Goal: Task Accomplishment & Management: Use online tool/utility

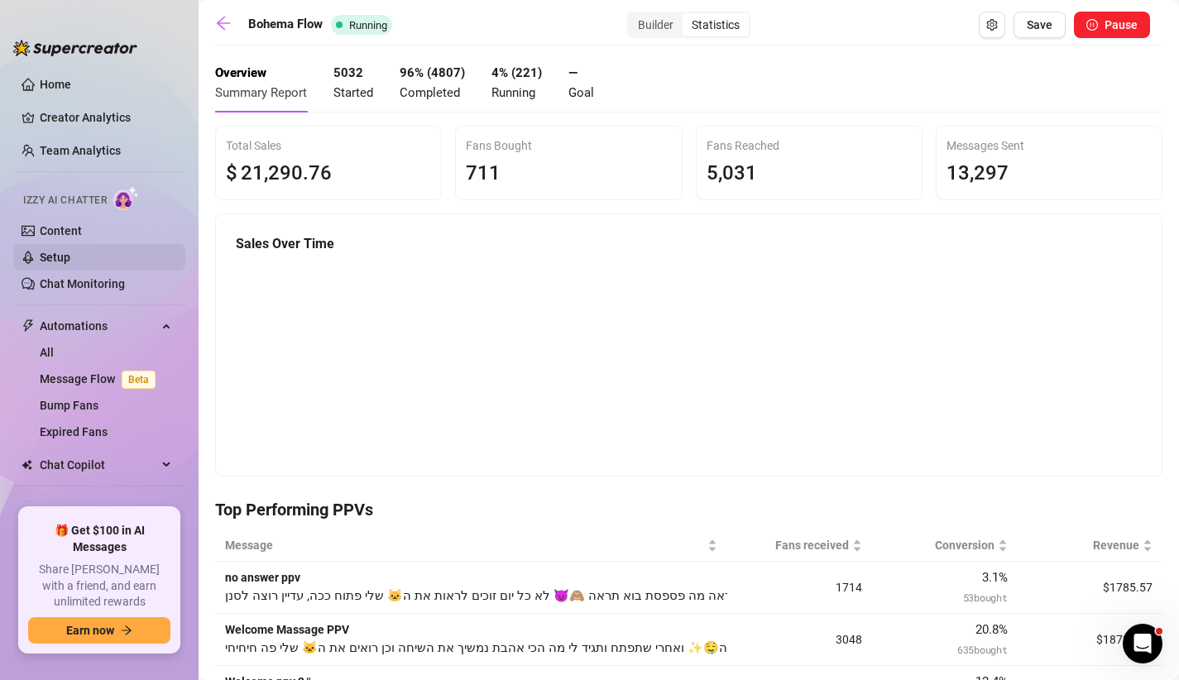
scroll to position [61, 0]
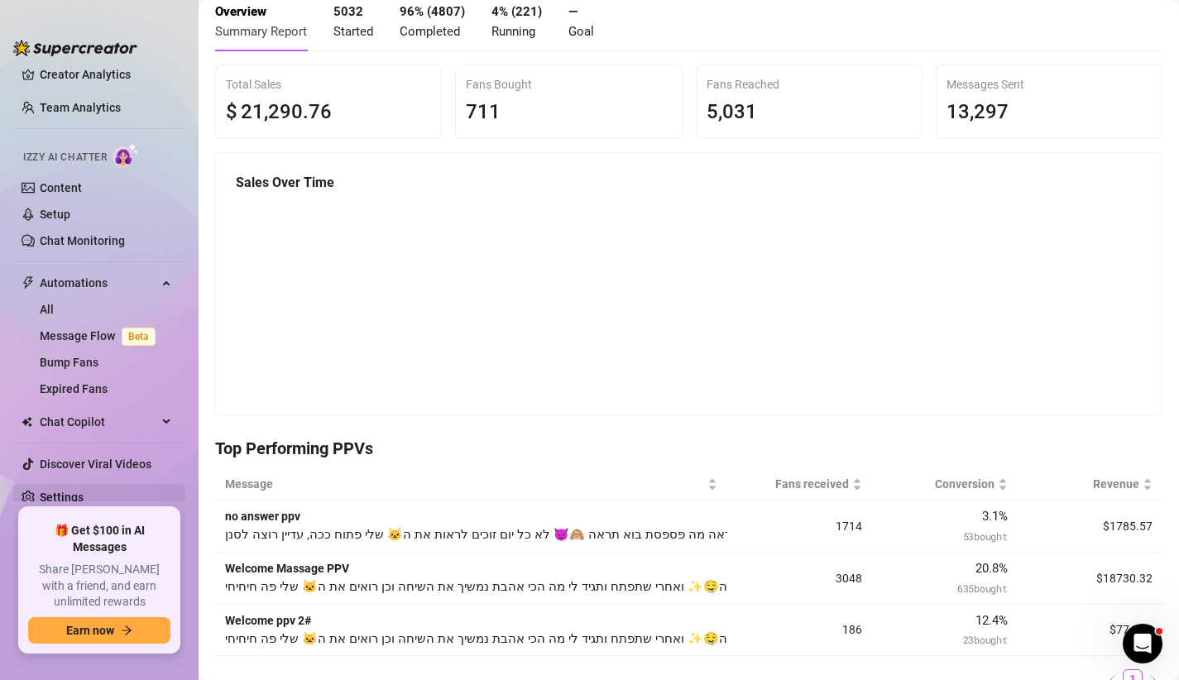
click at [63, 491] on link "Settings" at bounding box center [62, 497] width 44 height 13
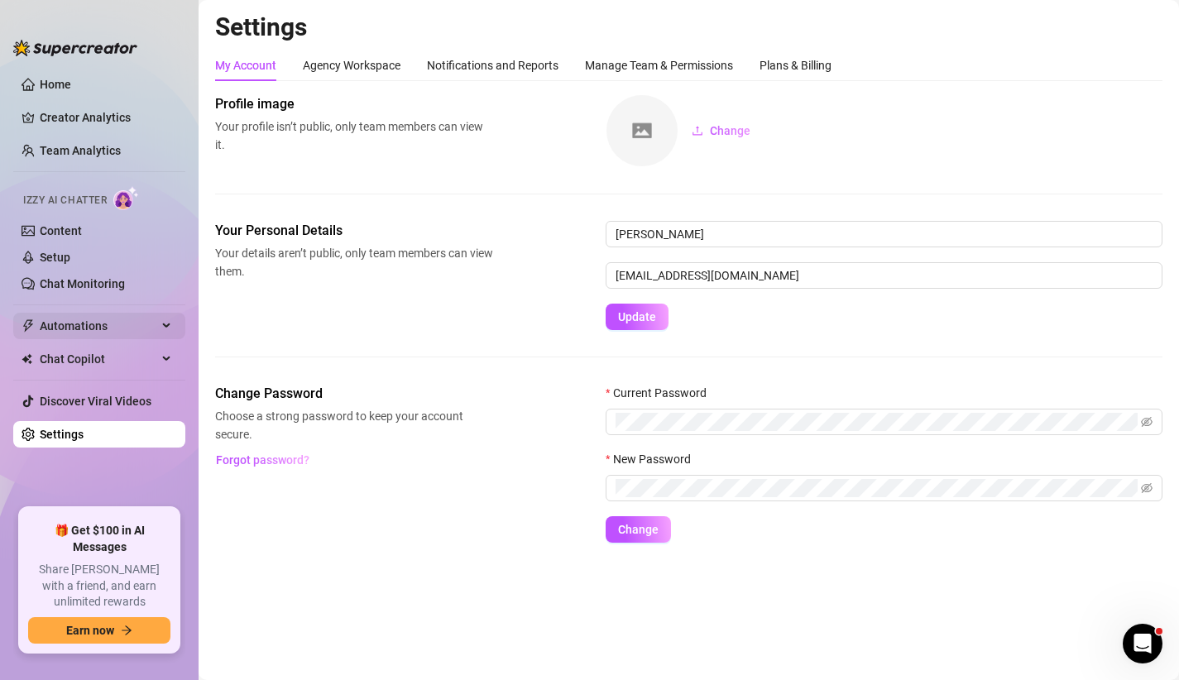
click at [108, 316] on span "Automations" at bounding box center [98, 326] width 117 height 26
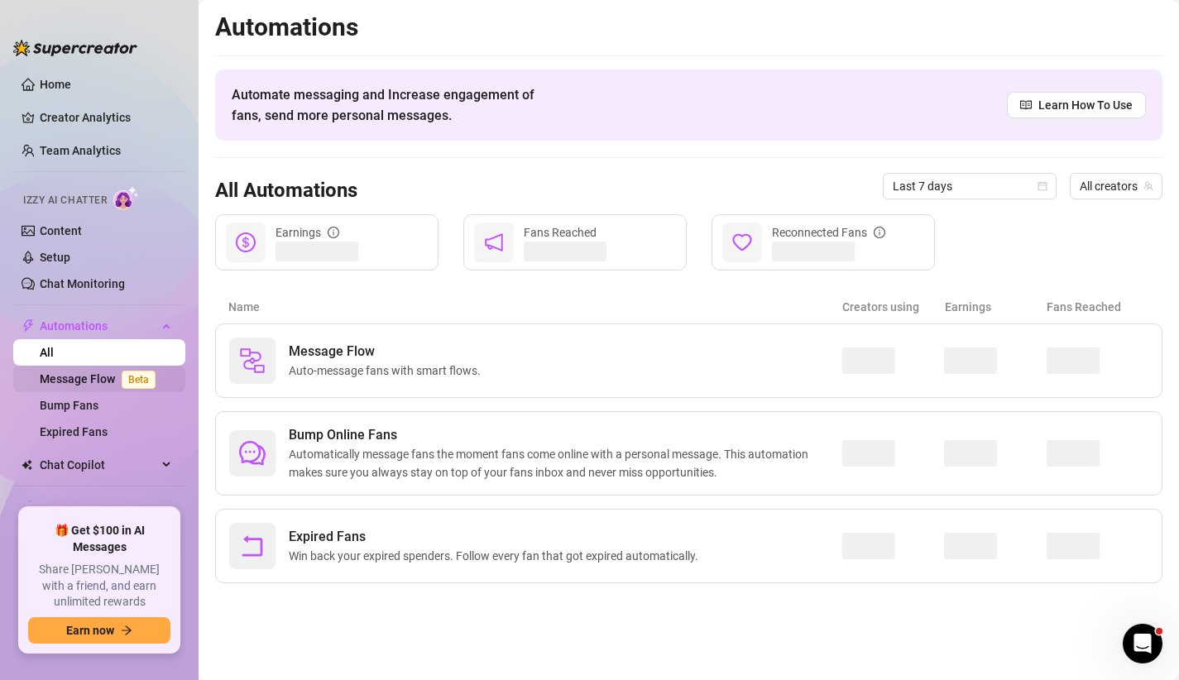
click at [112, 386] on link "Message Flow Beta" at bounding box center [101, 378] width 122 height 13
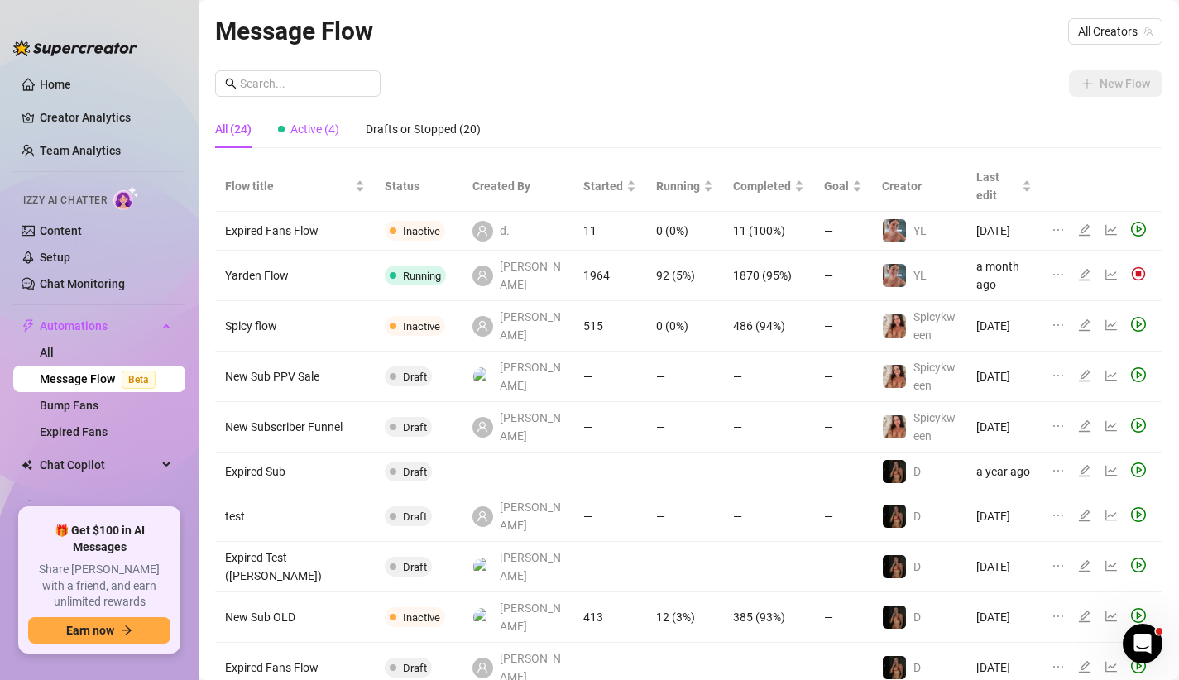
click at [307, 131] on span "Active (4)" at bounding box center [314, 128] width 49 height 13
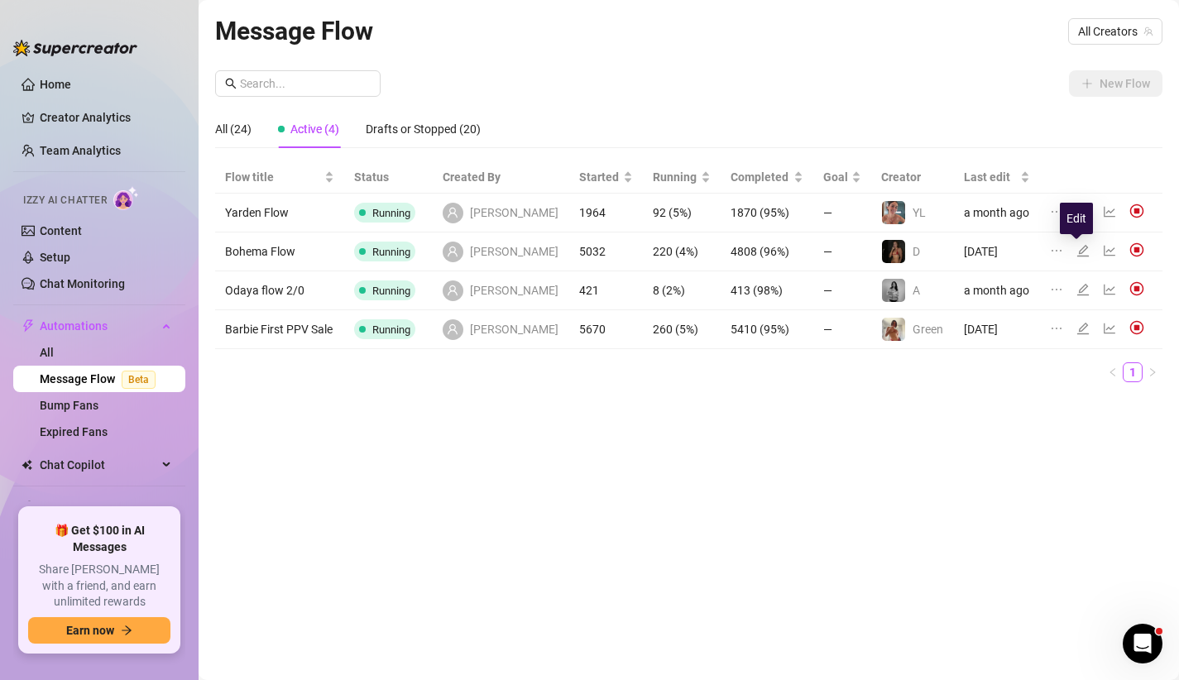
click at [1077, 253] on icon "edit" at bounding box center [1083, 250] width 13 height 13
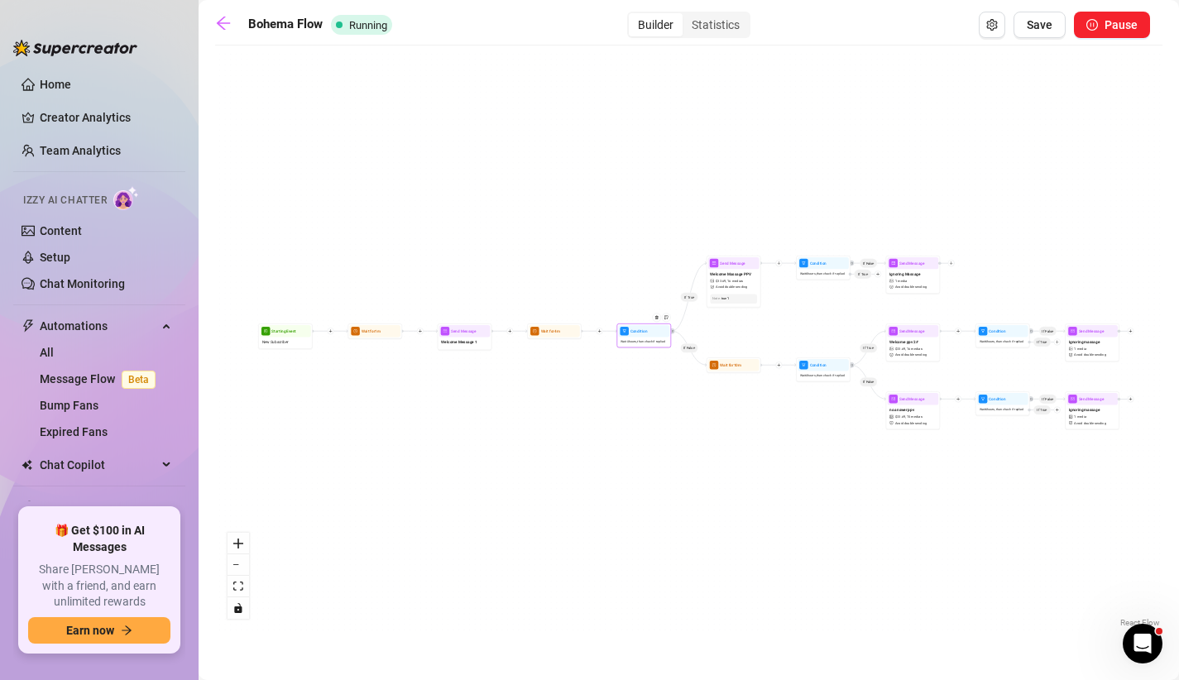
click at [639, 344] on div "Wait 0 hours, then check if replied" at bounding box center [643, 341] width 51 height 9
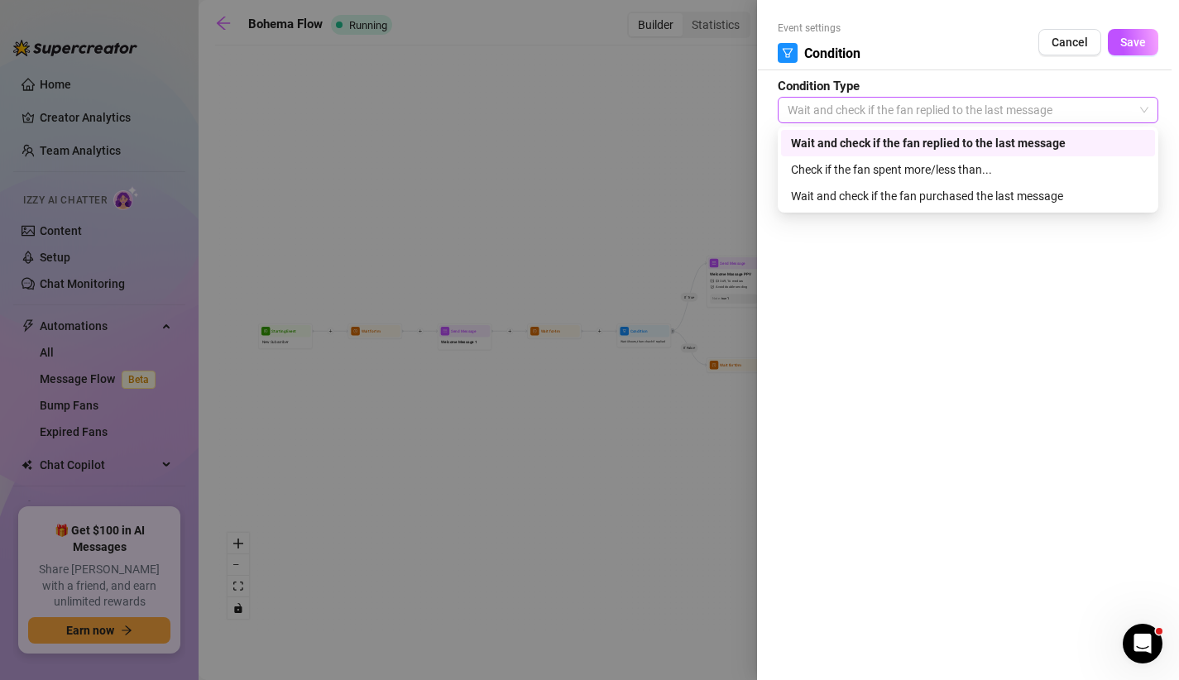
click at [910, 106] on span "Wait and check if the fan replied to the last message" at bounding box center [968, 110] width 361 height 25
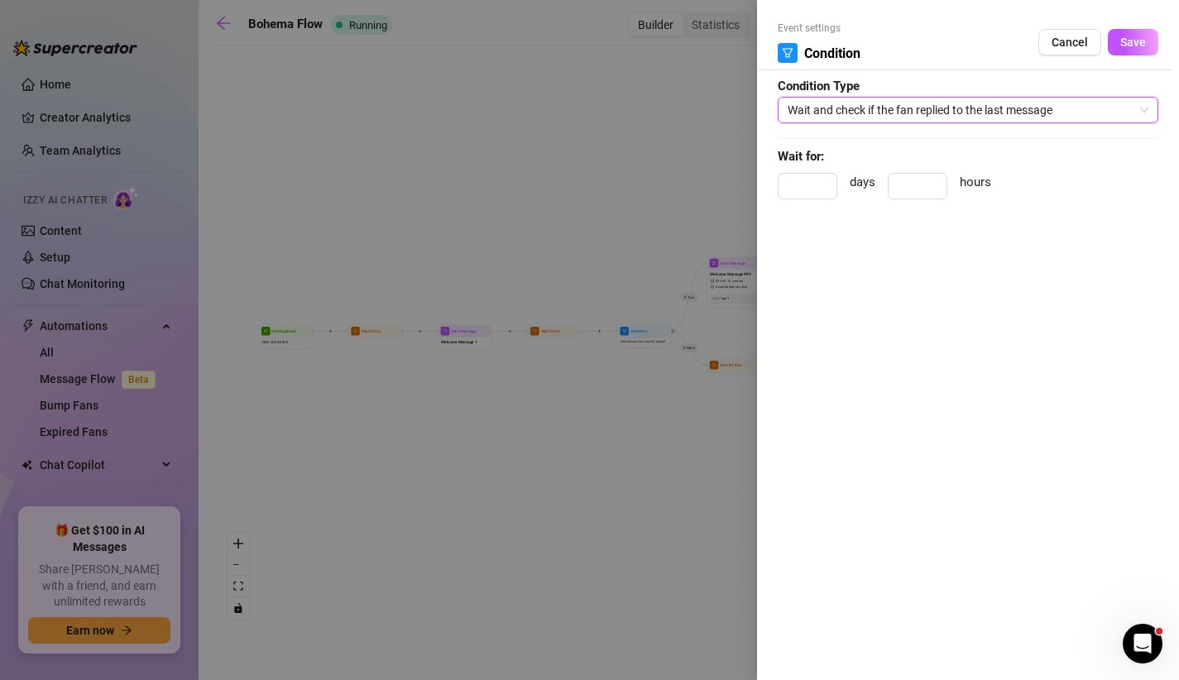
click at [912, 110] on span "Wait and check if the fan replied to the last message" at bounding box center [968, 110] width 361 height 25
click at [691, 335] on div at bounding box center [589, 340] width 1179 height 680
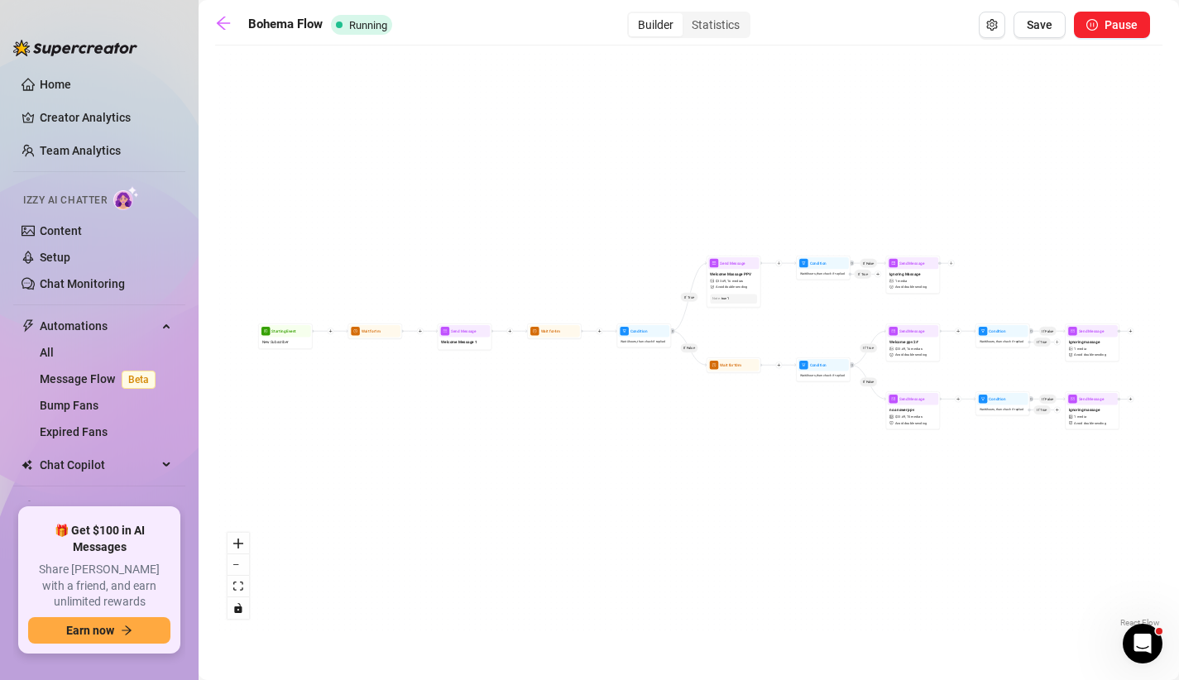
click at [600, 333] on icon "plus" at bounding box center [599, 331] width 4 height 4
click at [635, 342] on div "Condition" at bounding box center [627, 340] width 40 height 9
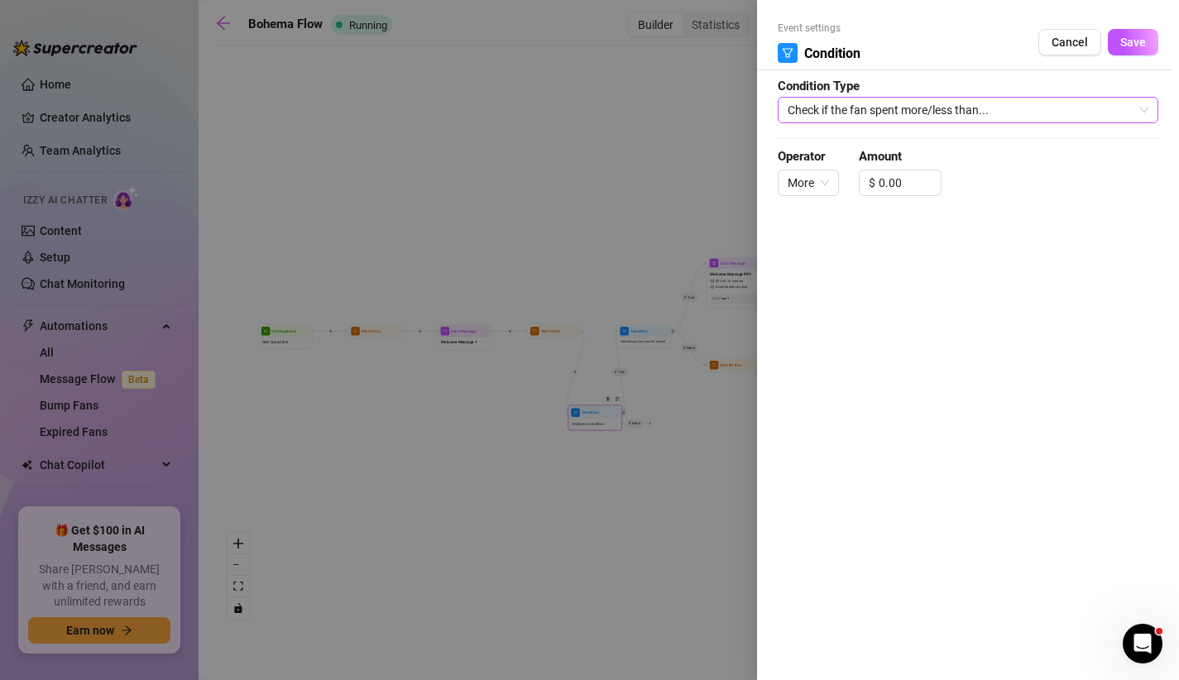
click at [894, 108] on span "Check if the fan spent more/less than..." at bounding box center [968, 110] width 361 height 25
click at [805, 189] on span "More" at bounding box center [808, 182] width 41 height 25
click at [1058, 36] on span "Cancel" at bounding box center [1070, 42] width 36 height 13
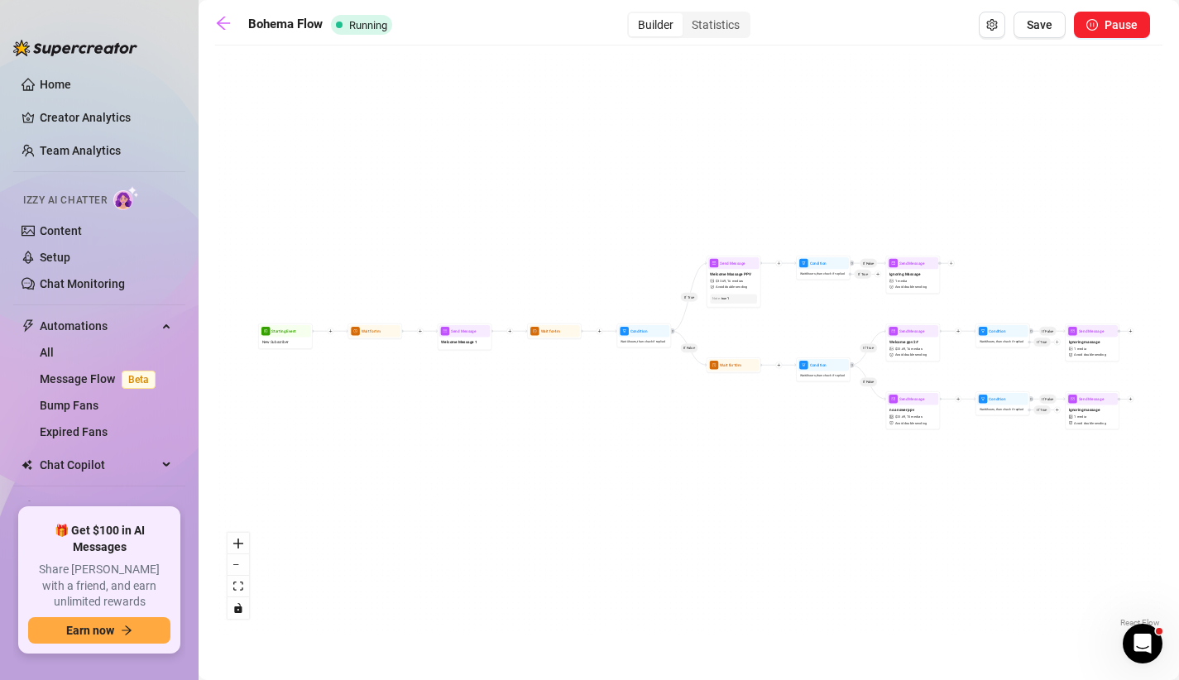
click at [367, 151] on div "If True If False If False If False If True If False If False Send Message Ignor…" at bounding box center [688, 343] width 947 height 578
